Goal: Communication & Community: Connect with others

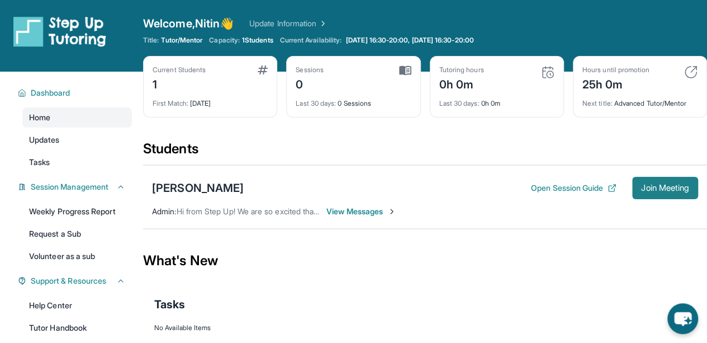
click at [650, 187] on span "Join Meeting" at bounding box center [665, 188] width 48 height 7
click at [663, 190] on span "Join Meeting" at bounding box center [665, 188] width 48 height 7
click at [648, 191] on span "Join Meeting" at bounding box center [665, 188] width 48 height 7
click at [373, 212] on span "View Messages" at bounding box center [362, 211] width 70 height 11
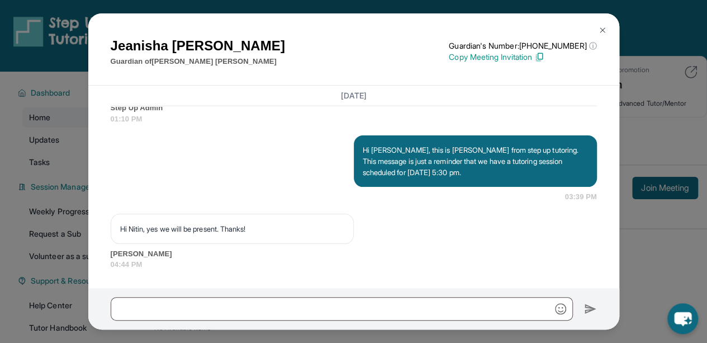
scroll to position [1549, 0]
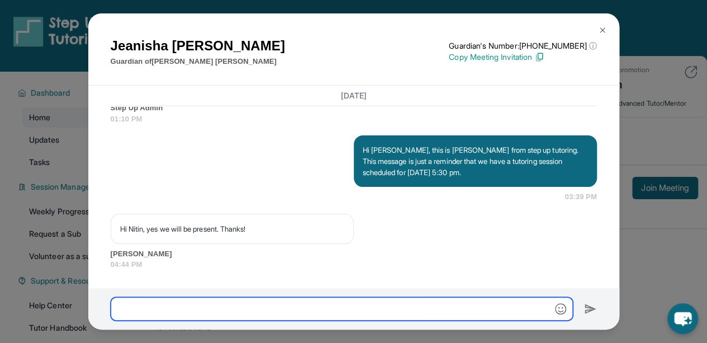
click at [311, 313] on input "text" at bounding box center [342, 308] width 462 height 23
paste input "**********"
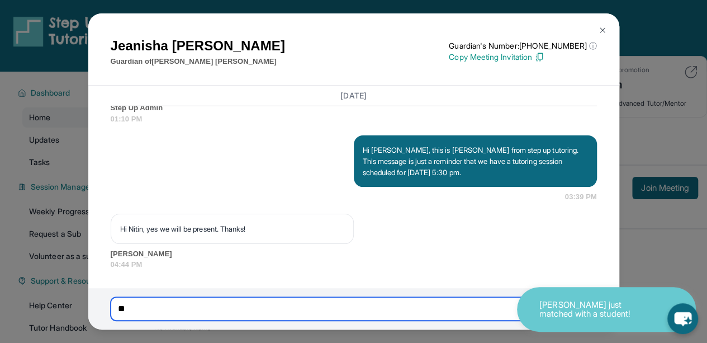
type input "*"
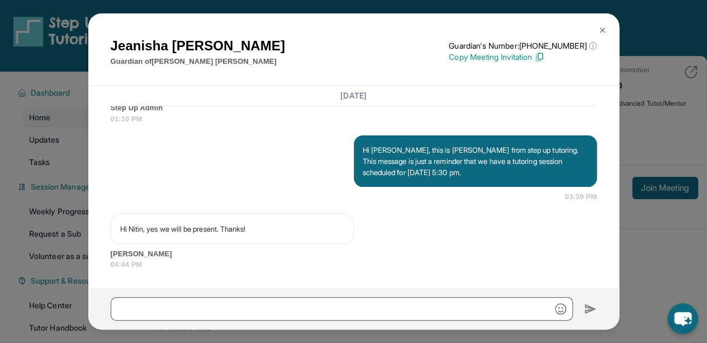
click at [602, 31] on img at bounding box center [602, 30] width 9 height 9
